Goal: Answer question/provide support

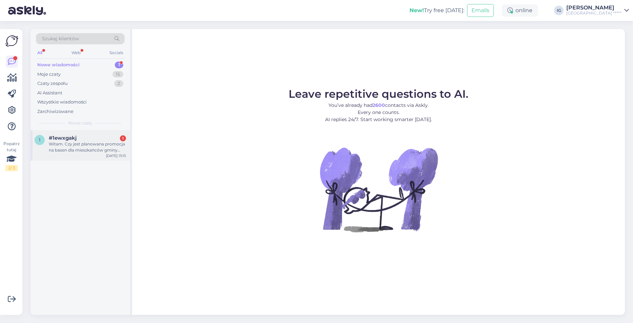
click at [78, 137] on div "#1ewxgakj 1" at bounding box center [87, 138] width 77 height 6
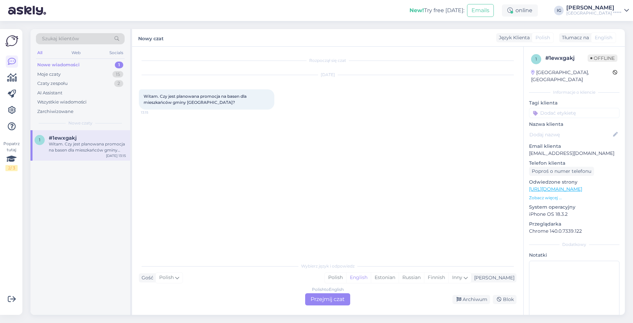
click at [328, 300] on div "Polish to English Przejmij czat" at bounding box center [327, 300] width 45 height 12
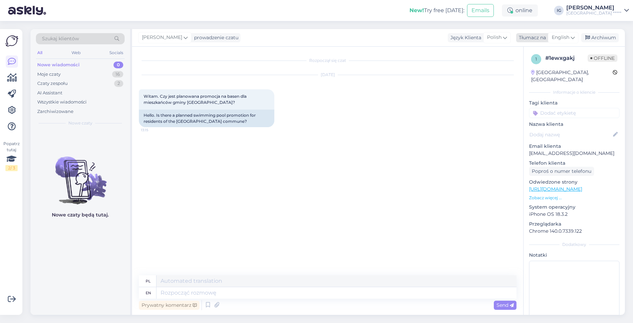
click at [567, 38] on span "English" at bounding box center [561, 37] width 18 height 7
type input "po"
click at [536, 66] on link "Polish" at bounding box center [547, 67] width 74 height 11
click at [168, 293] on textarea at bounding box center [328, 292] width 378 height 14
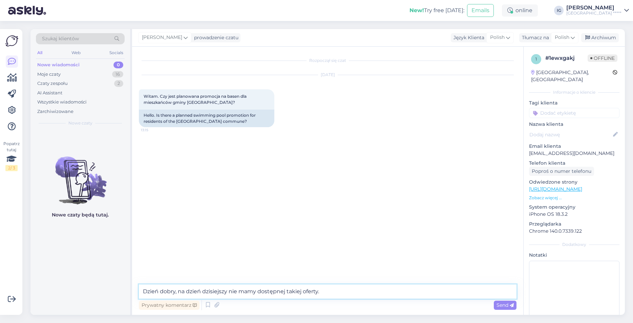
click at [323, 294] on textarea "Dzień dobry, na dzień dzisiejszy nie mamy dostępnej takiej oferty." at bounding box center [328, 292] width 378 height 14
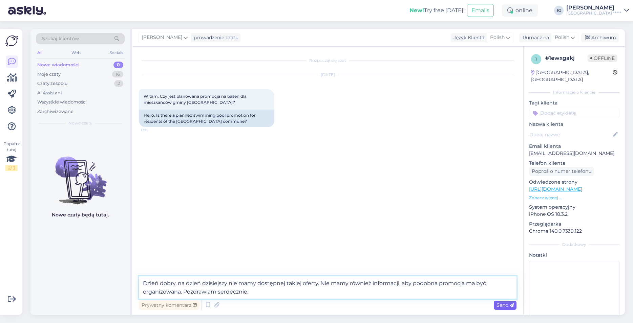
type textarea "Dzień dobry, na dzień dzisiejszy nie mamy dostępnej takiej oferty. Nie mamy rów…"
click at [502, 304] on span "Send" at bounding box center [504, 305] width 17 height 6
